Goal: Use online tool/utility: Utilize a website feature to perform a specific function

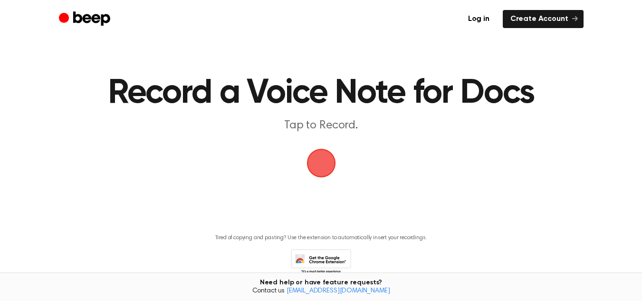
click at [333, 170] on span "button" at bounding box center [320, 163] width 31 height 31
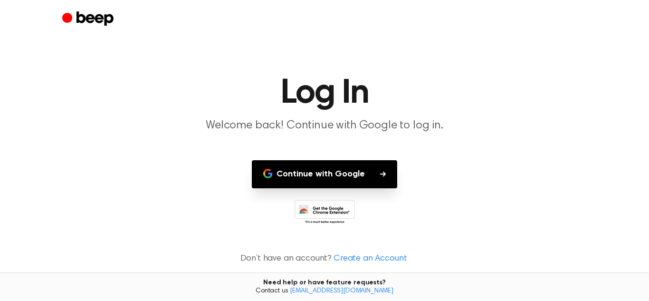
click at [333, 176] on button "Continue with Google" at bounding box center [324, 174] width 145 height 28
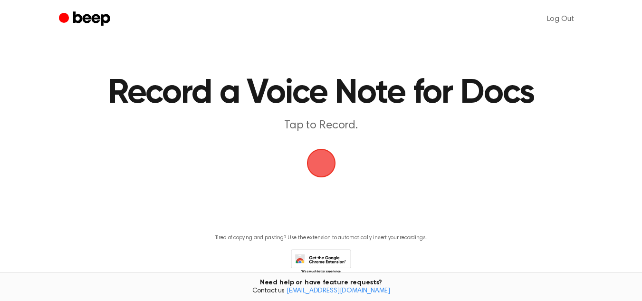
scroll to position [47, 0]
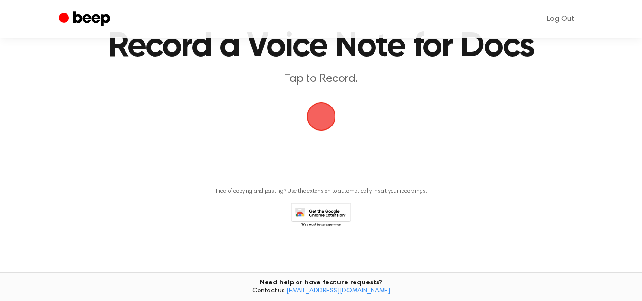
click at [316, 109] on span "button" at bounding box center [321, 116] width 34 height 34
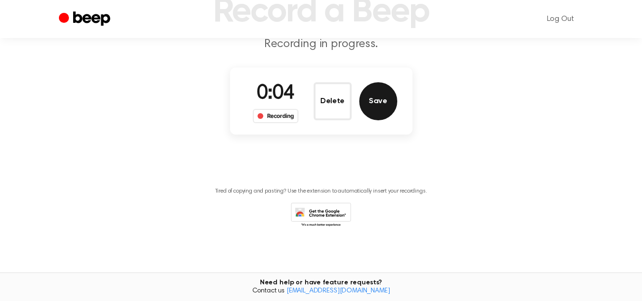
click at [377, 108] on button "Save" at bounding box center [378, 101] width 38 height 38
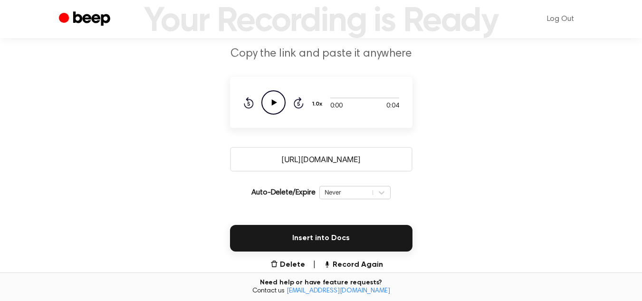
scroll to position [191, 0]
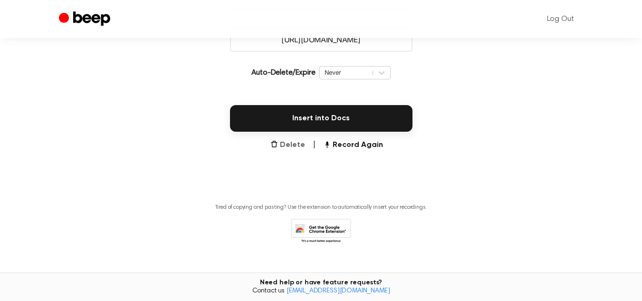
click at [291, 144] on button "Delete" at bounding box center [287, 144] width 35 height 11
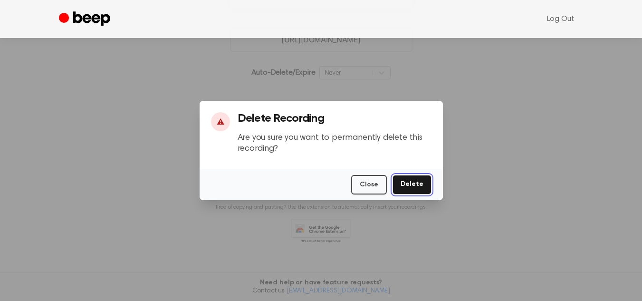
click at [398, 185] on button "Delete" at bounding box center [411, 184] width 39 height 19
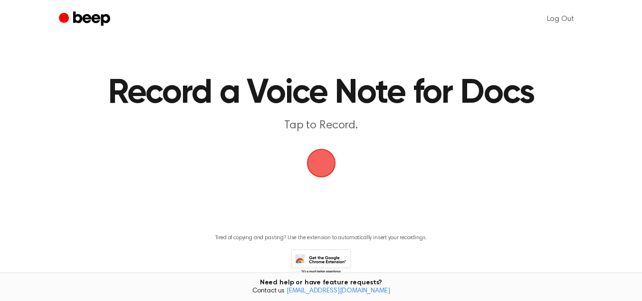
scroll to position [47, 0]
